Goal: Use online tool/utility: Utilize a website feature to perform a specific function

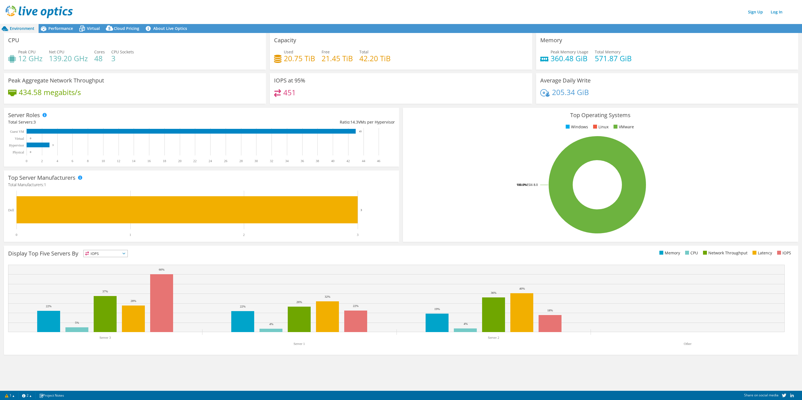
drag, startPoint x: 469, startPoint y: 3, endPoint x: 641, endPoint y: 163, distance: 234.8
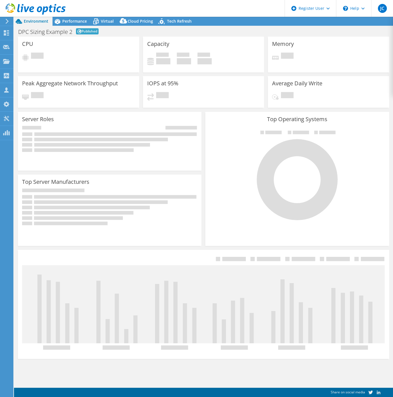
select select "[GEOGRAPHIC_DATA]"
select select "USD"
